Goal: Obtain resource: Download file/media

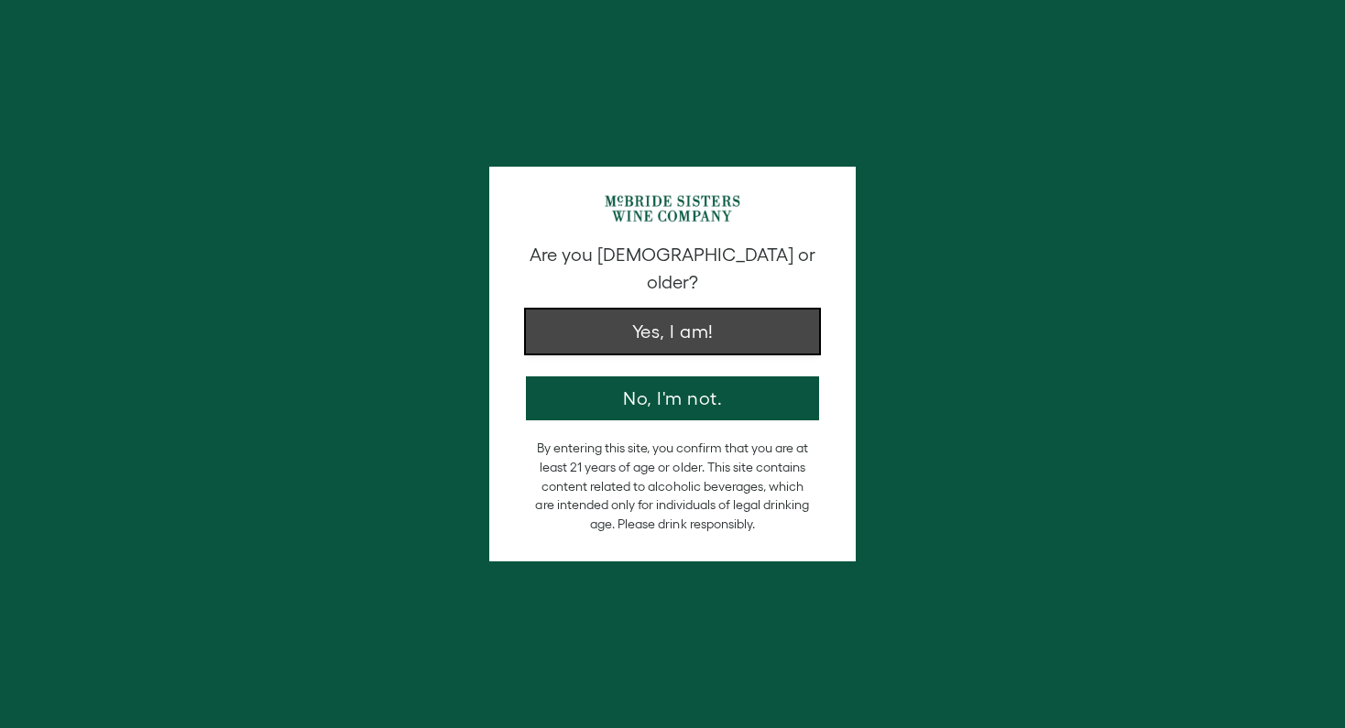
click at [621, 326] on button "Yes, I am!" at bounding box center [672, 332] width 293 height 44
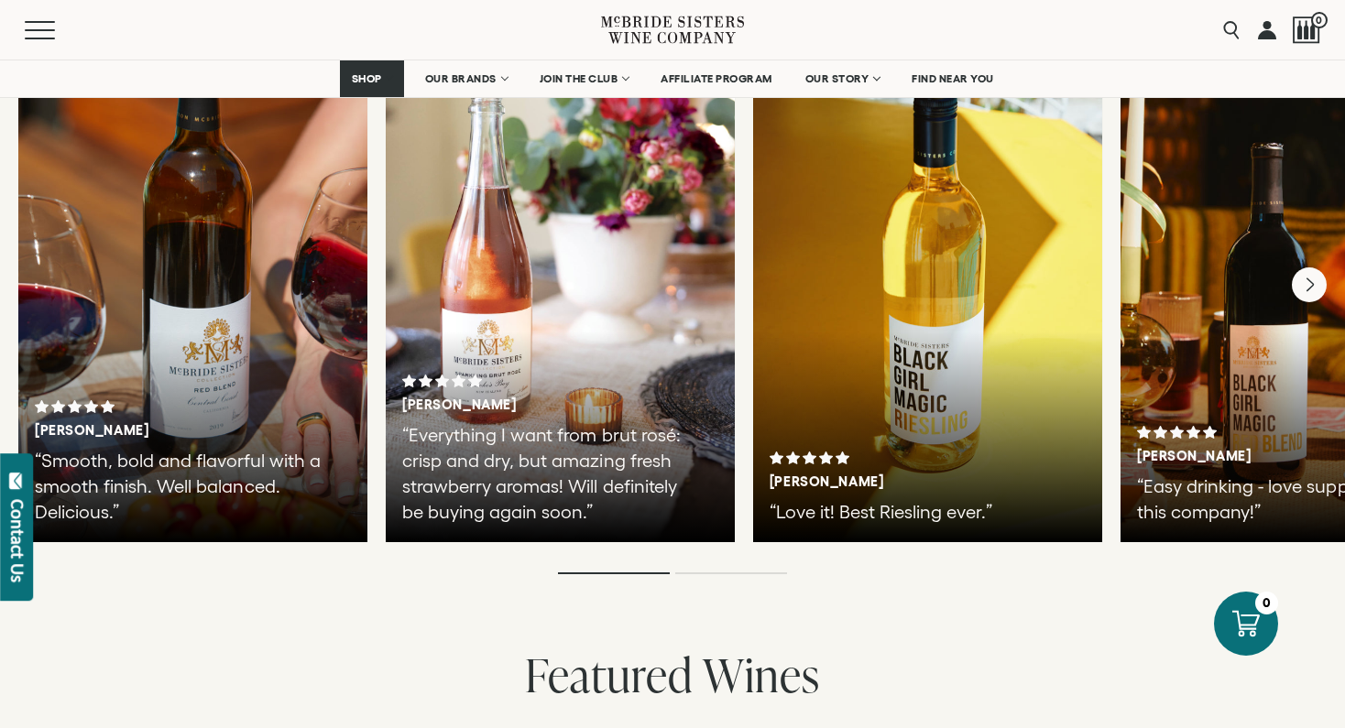
scroll to position [3262, 0]
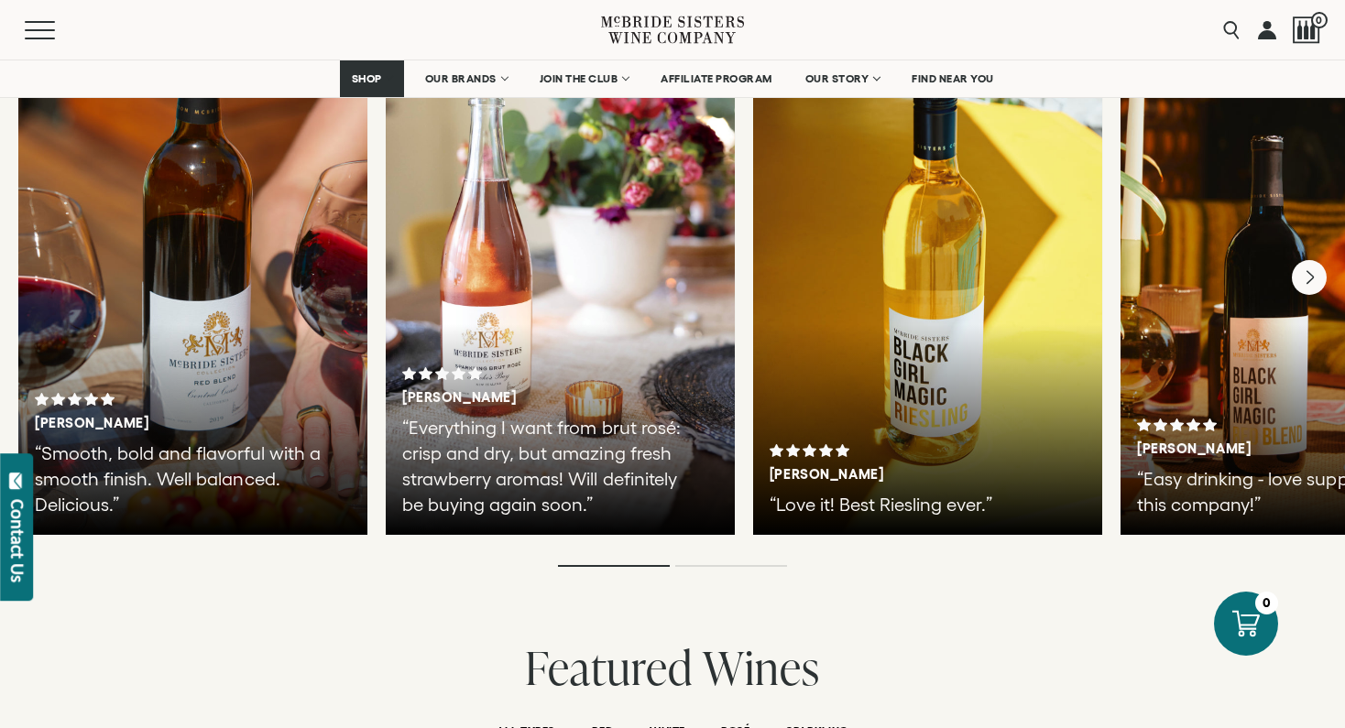
click at [293, 340] on div "Tiesha B. “Smooth, bold and flavorful with a smooth finish. Well balanced. Deli…" at bounding box center [192, 260] width 349 height 550
click at [229, 334] on div "Tiesha B. “Smooth, bold and flavorful with a smooth finish. Well balanced. Deli…" at bounding box center [192, 260] width 349 height 550
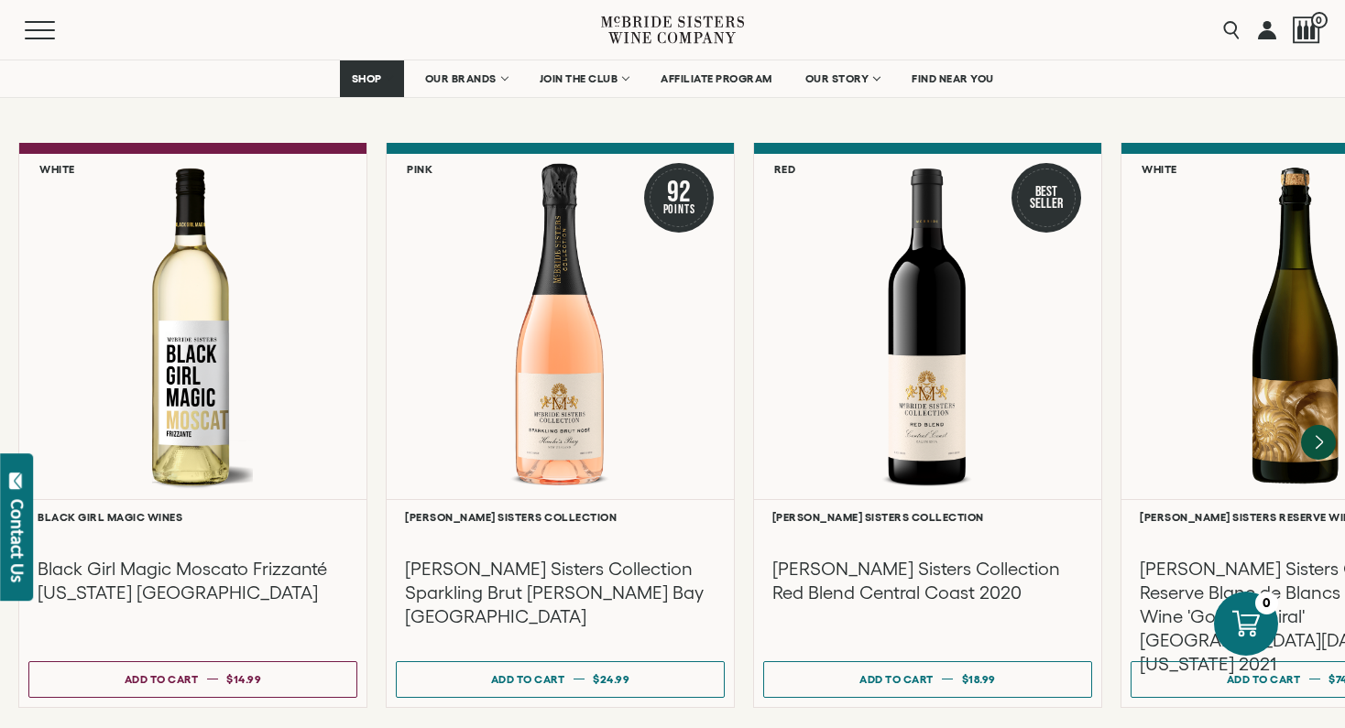
scroll to position [3995, 0]
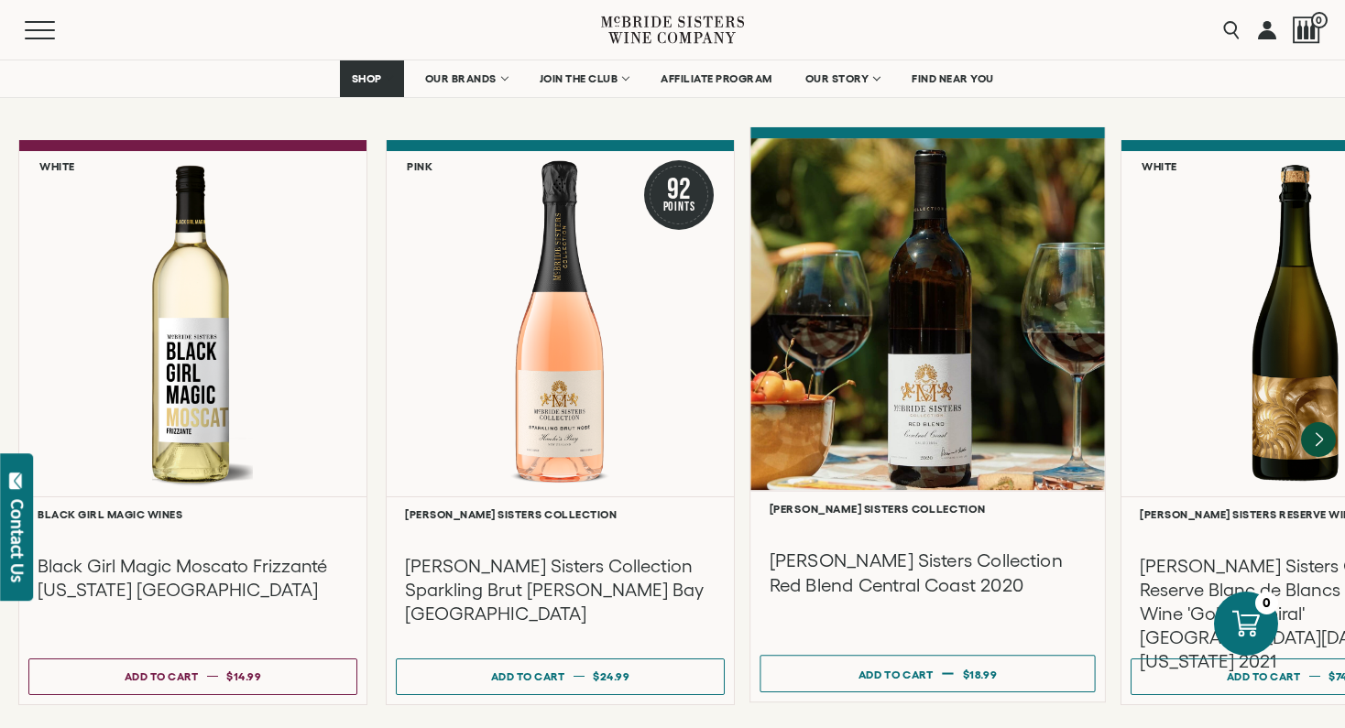
click at [823, 379] on div at bounding box center [927, 314] width 354 height 353
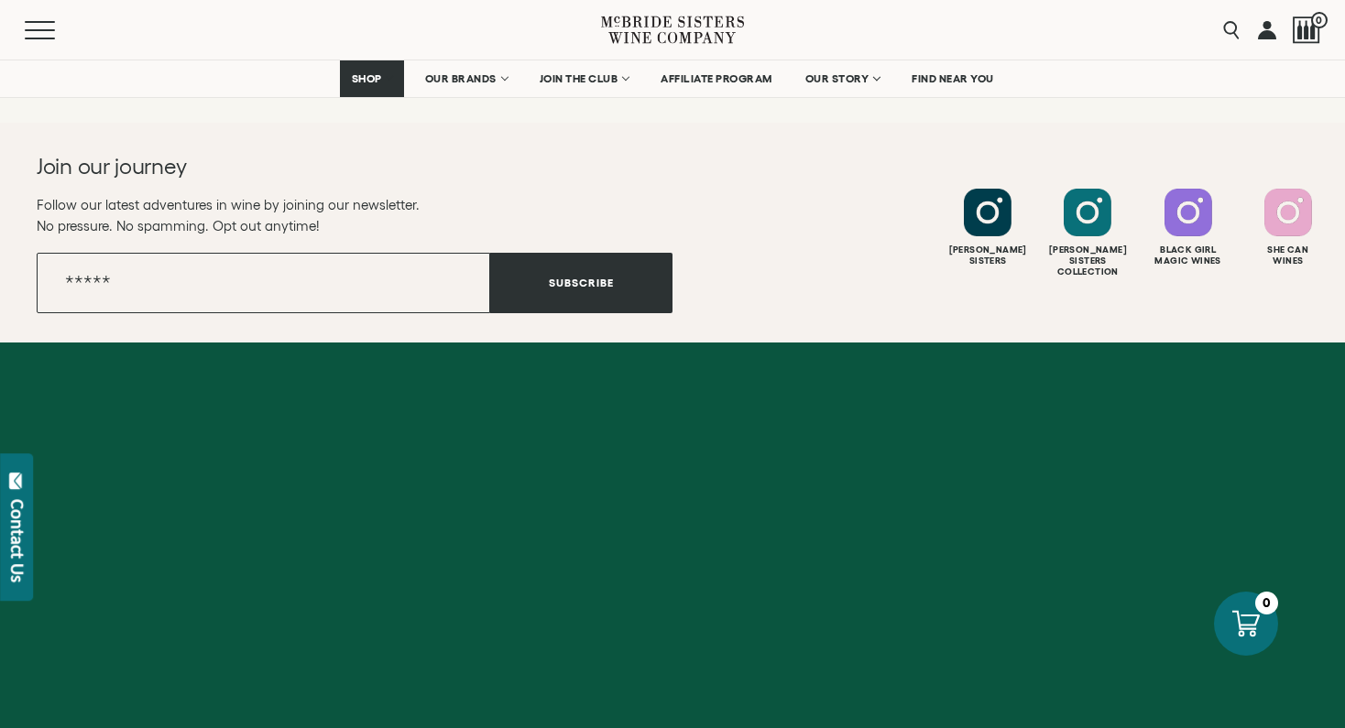
scroll to position [4663, 0]
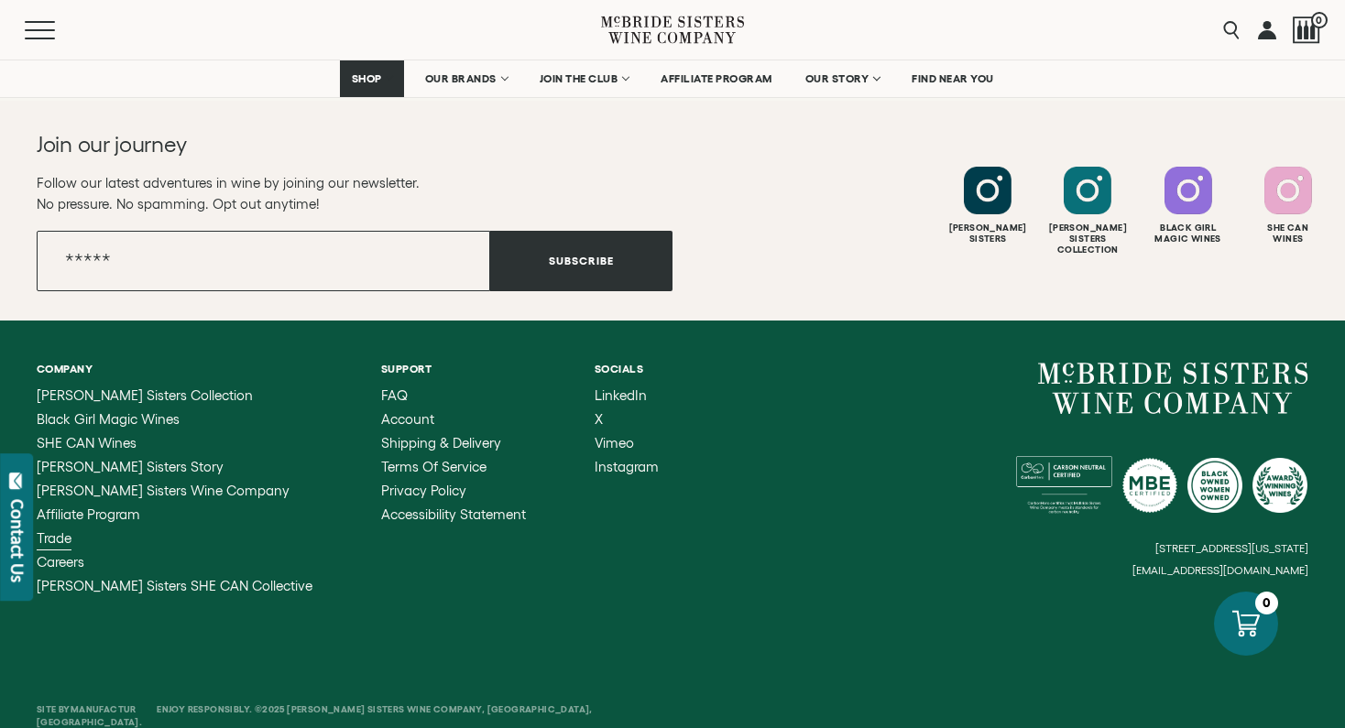
click at [50, 530] on span "Trade" at bounding box center [54, 538] width 35 height 16
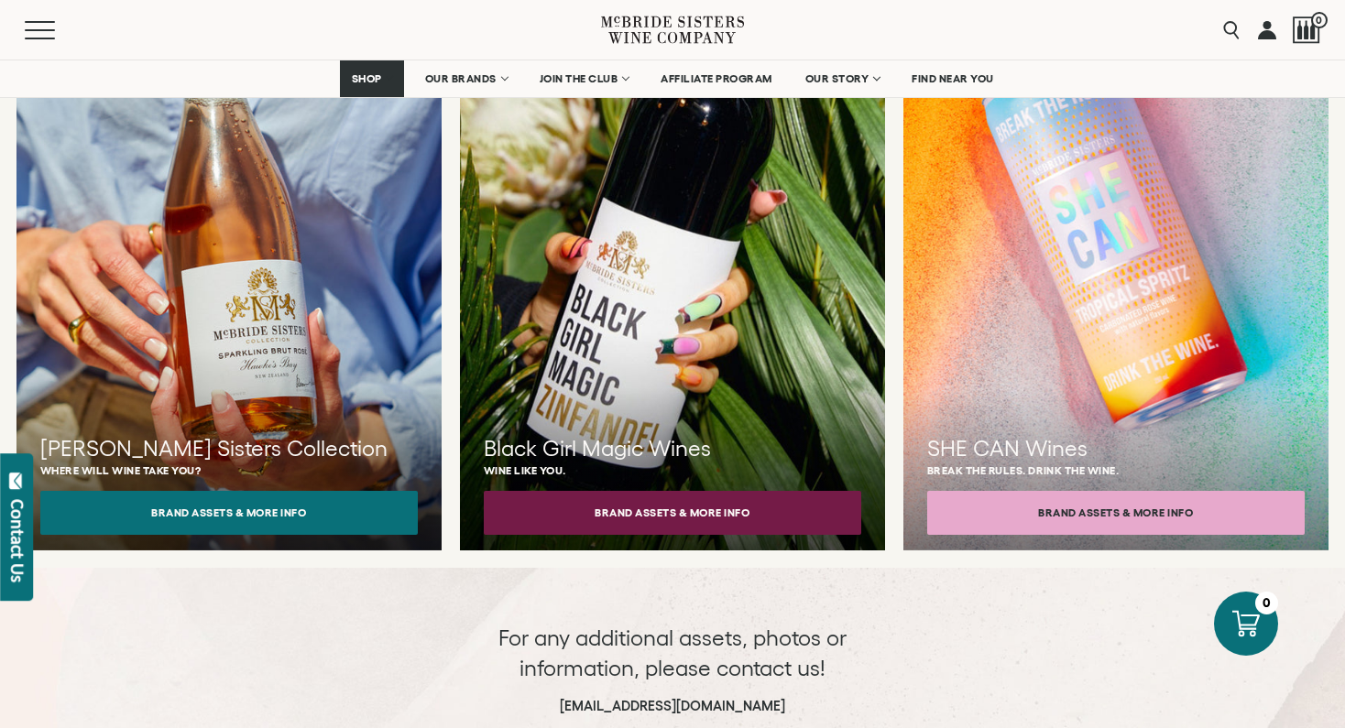
scroll to position [1723, 0]
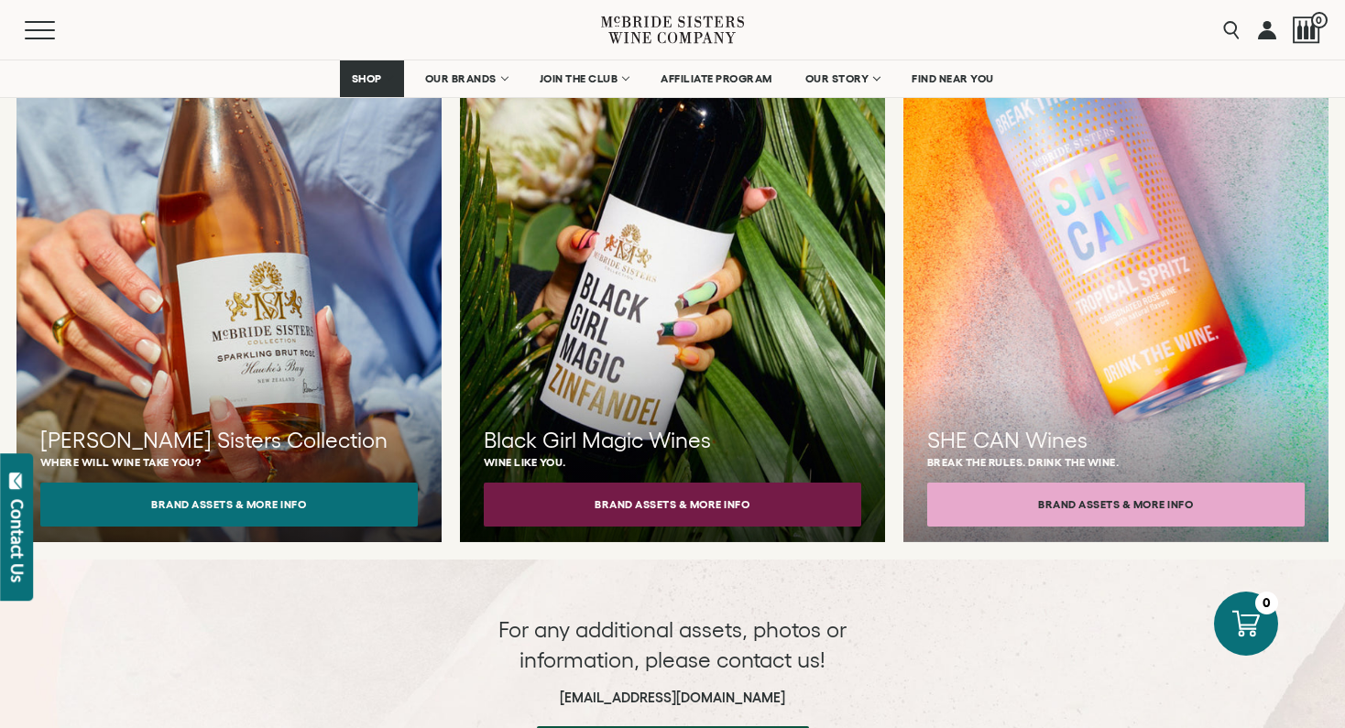
click at [247, 334] on div at bounding box center [228, 240] width 467 height 666
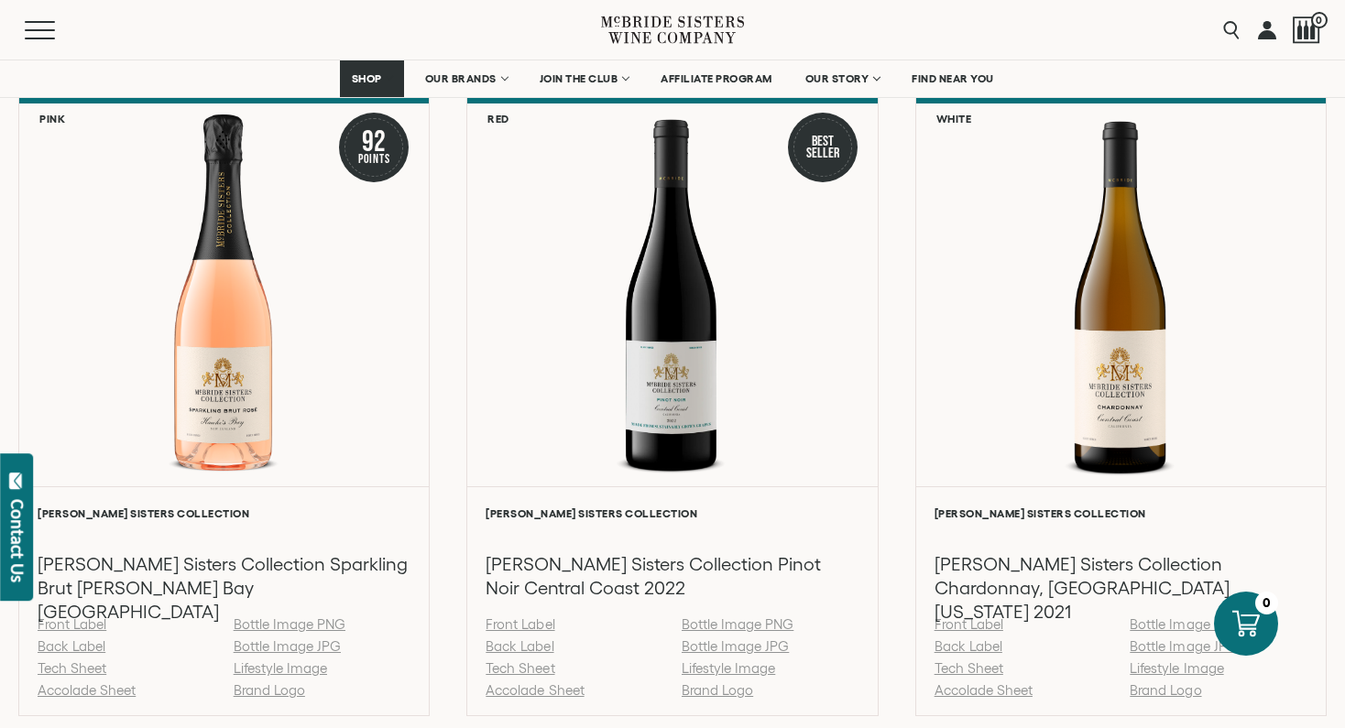
scroll to position [1888, 0]
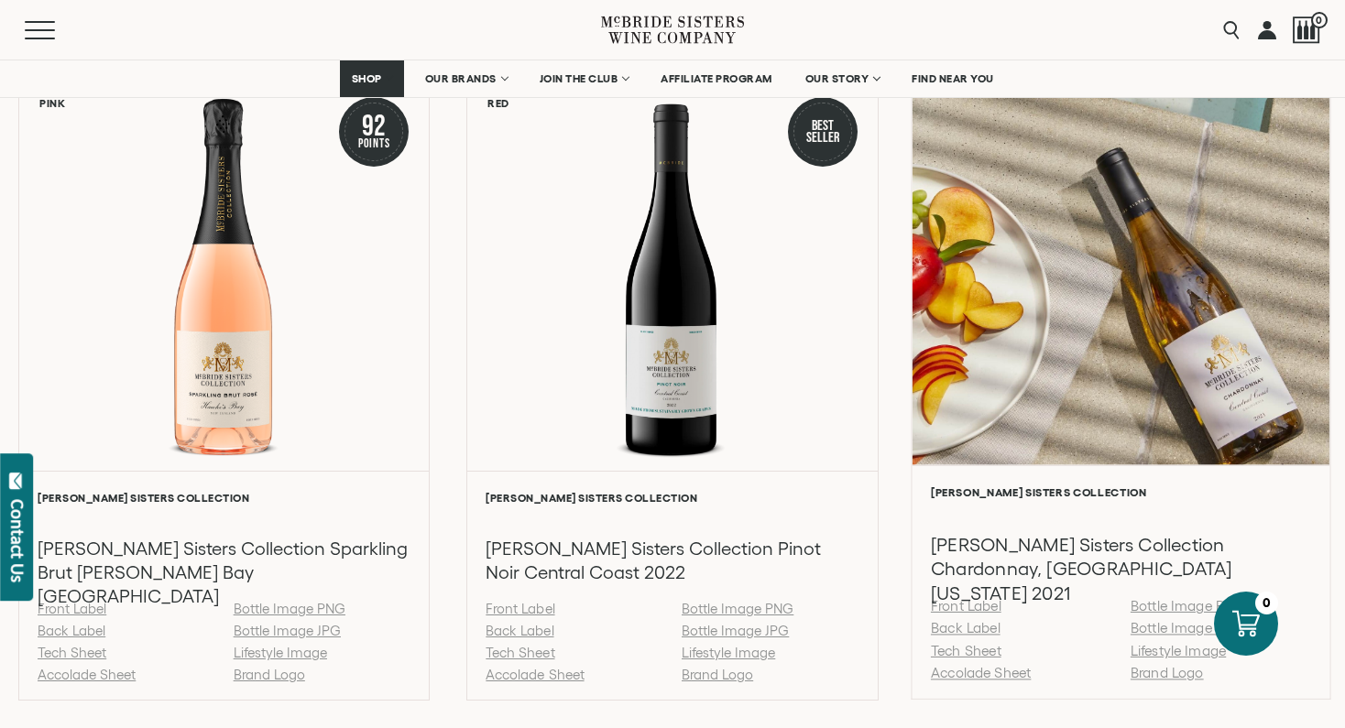
click at [1059, 346] on div at bounding box center [1120, 270] width 418 height 390
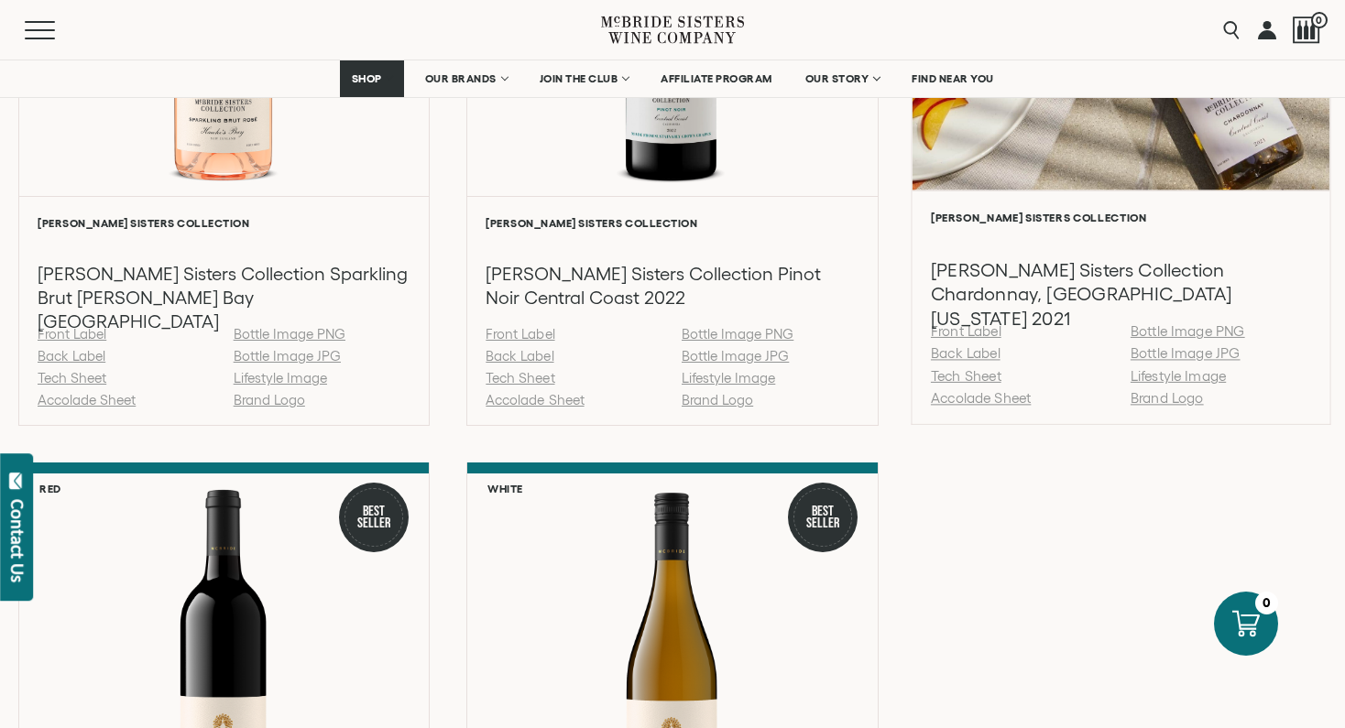
scroll to position [2164, 0]
click at [1152, 331] on link "Bottle Image PNG" at bounding box center [1187, 330] width 115 height 16
